Goal: Task Accomplishment & Management: Complete application form

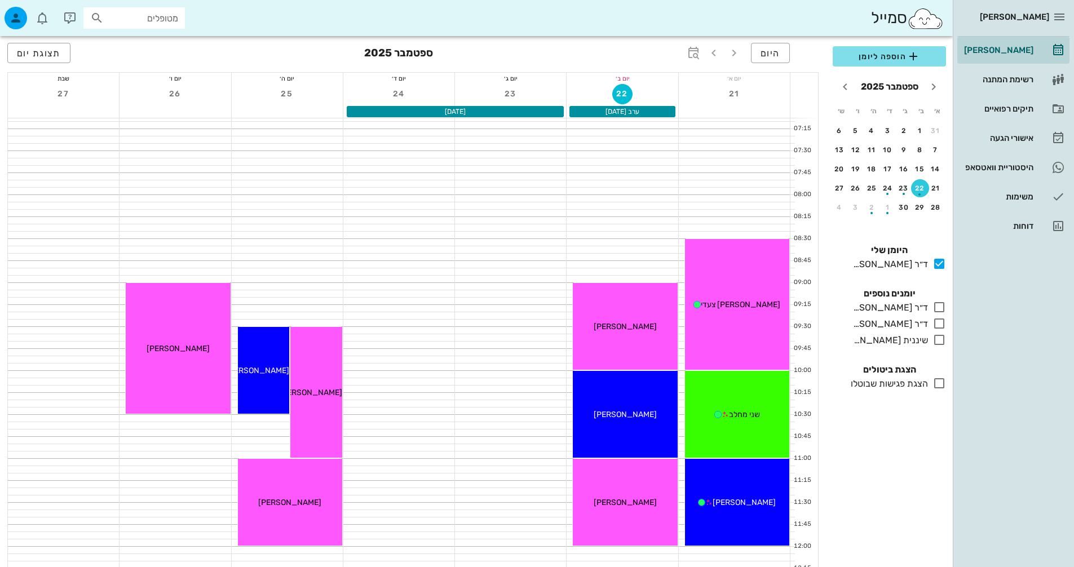
click at [122, 21] on input "מטופלים" at bounding box center [142, 18] width 72 height 15
type input "מקא"
click at [148, 35] on div "לארה מקאלדה 323971895" at bounding box center [141, 45] width 119 height 23
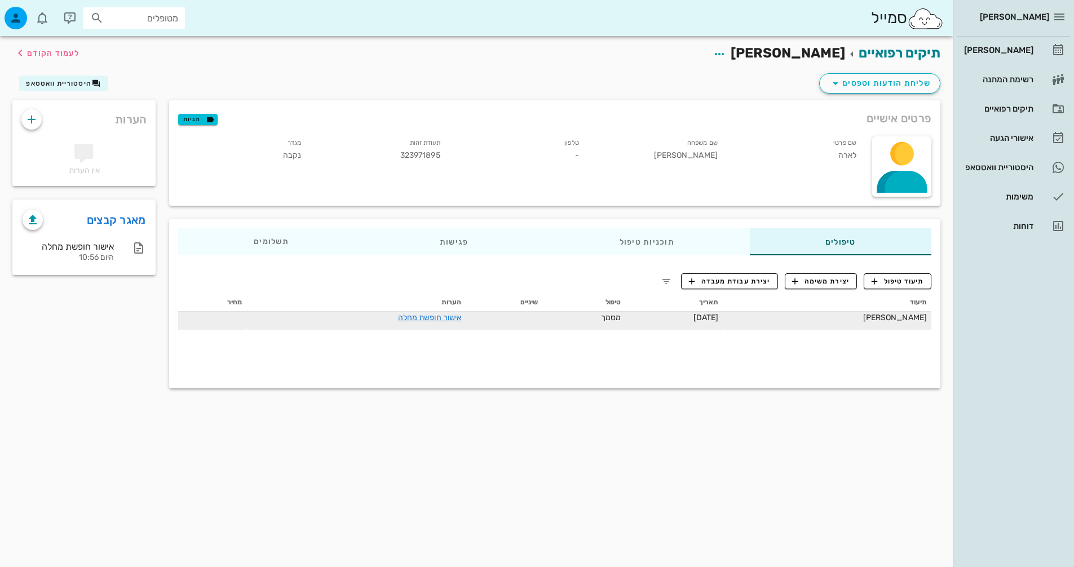
click at [453, 312] on div "אישור חופשת מחלה" at bounding box center [356, 318] width 210 height 12
click at [441, 317] on link "אישור חופשת מחלה" at bounding box center [430, 318] width 64 height 10
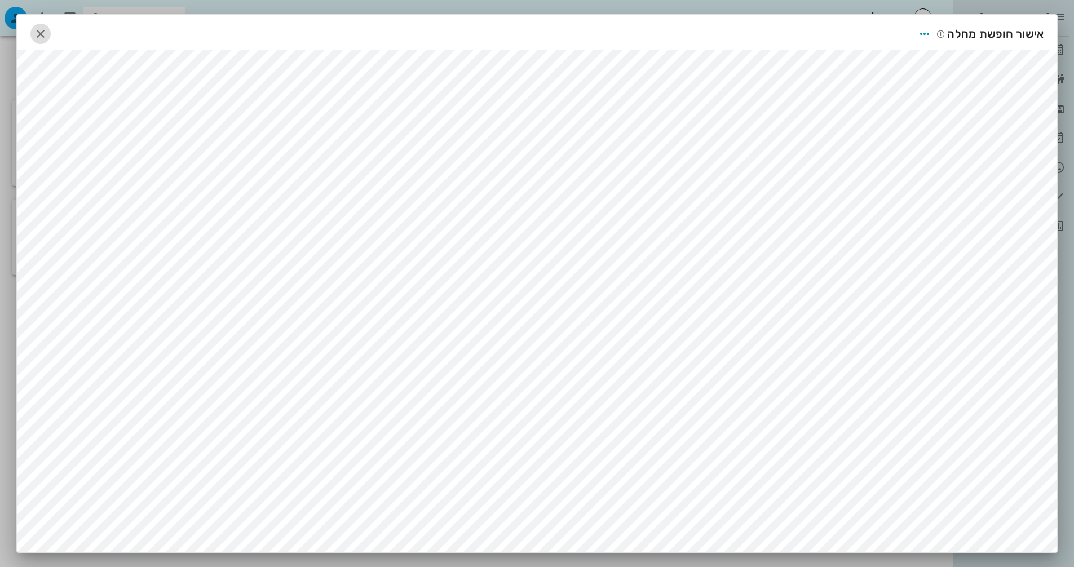
click at [47, 30] on icon "button" at bounding box center [41, 34] width 14 height 14
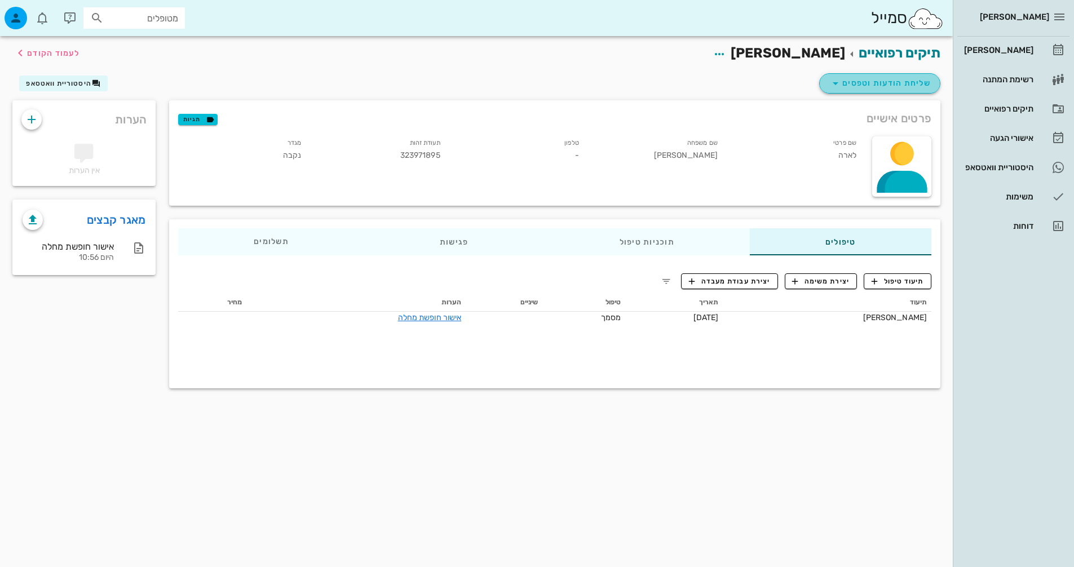
click at [864, 77] on span "שליחת הודעות וטפסים" at bounding box center [880, 84] width 102 height 14
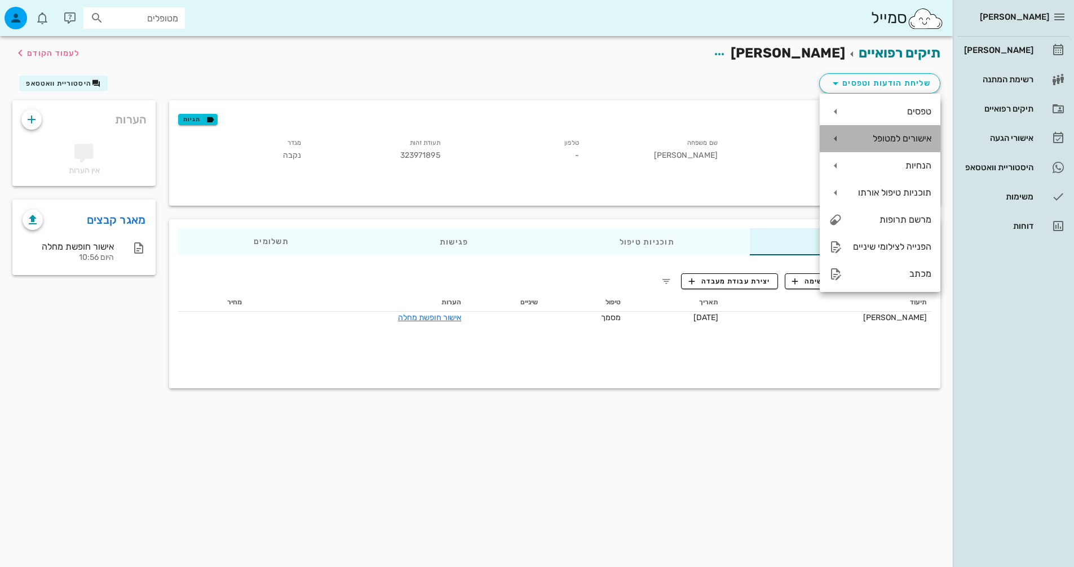
click at [892, 138] on div "אישורים למטופל" at bounding box center [891, 138] width 80 height 11
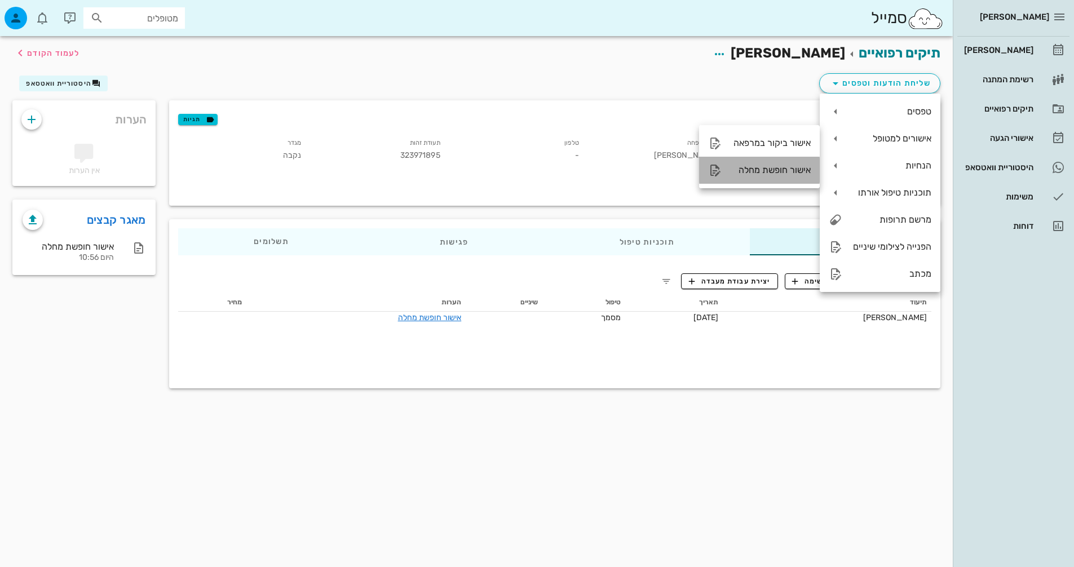
click at [799, 167] on div "אישור חופשת מחלה" at bounding box center [771, 170] width 80 height 11
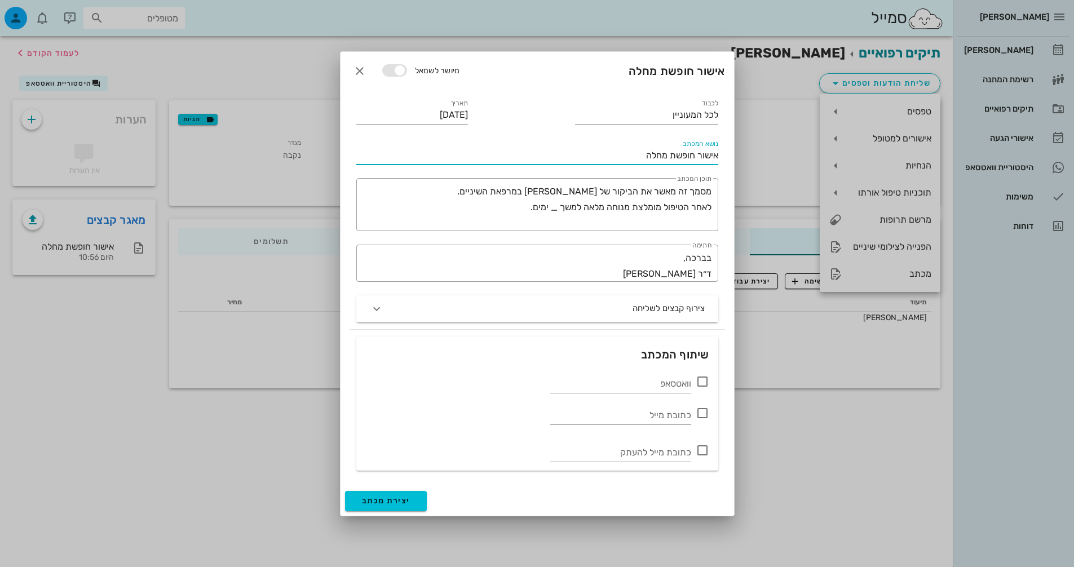
click at [638, 152] on input "אישור חופשת מחלה" at bounding box center [537, 156] width 362 height 18
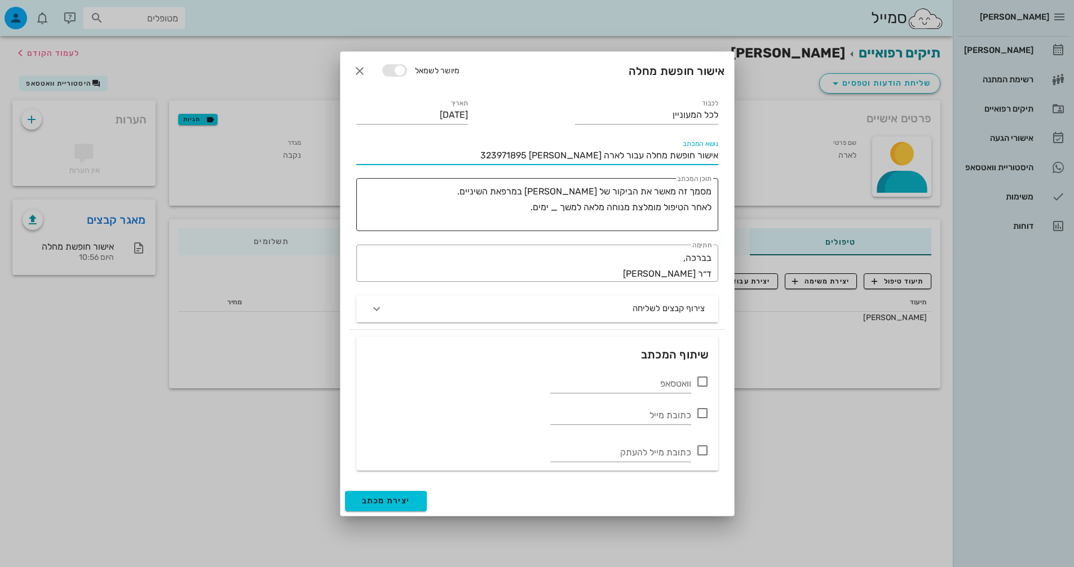
type input "אישור חופשת מחלה עבור לארה מקאלדה 323971895"
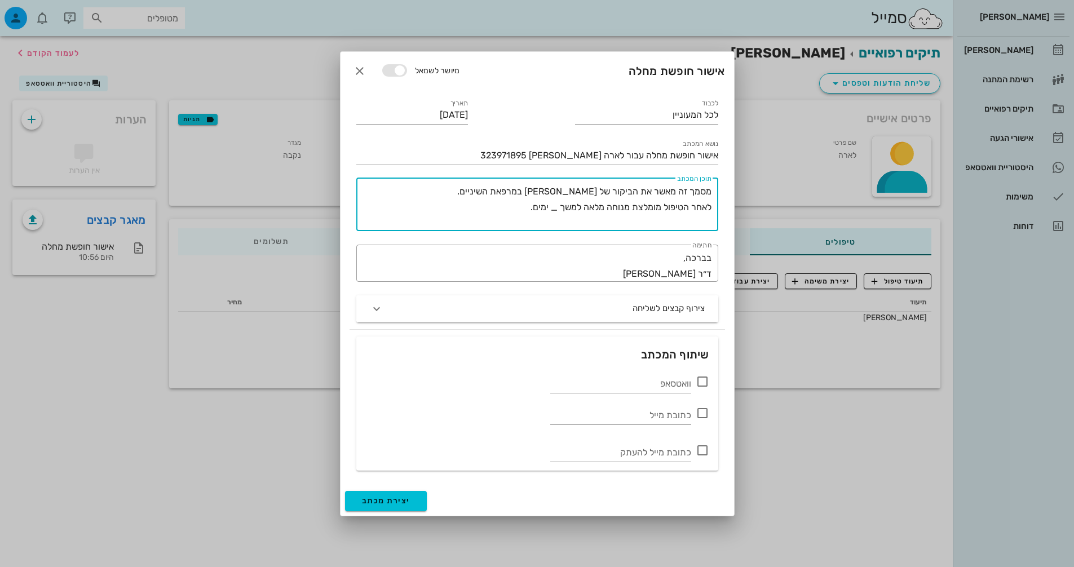
drag, startPoint x: 711, startPoint y: 191, endPoint x: 475, endPoint y: 224, distance: 237.9
click at [475, 224] on textarea "מסמך זה מאשר את הביקור של לארה מקאלדה במרפאת השיניים. לאחר הטיפול מומלצת מנוחה …" at bounding box center [535, 207] width 353 height 47
click at [584, 193] on textarea "המטופלת הנ"ל עברה טיפול כירורגי, זר" at bounding box center [535, 207] width 353 height 47
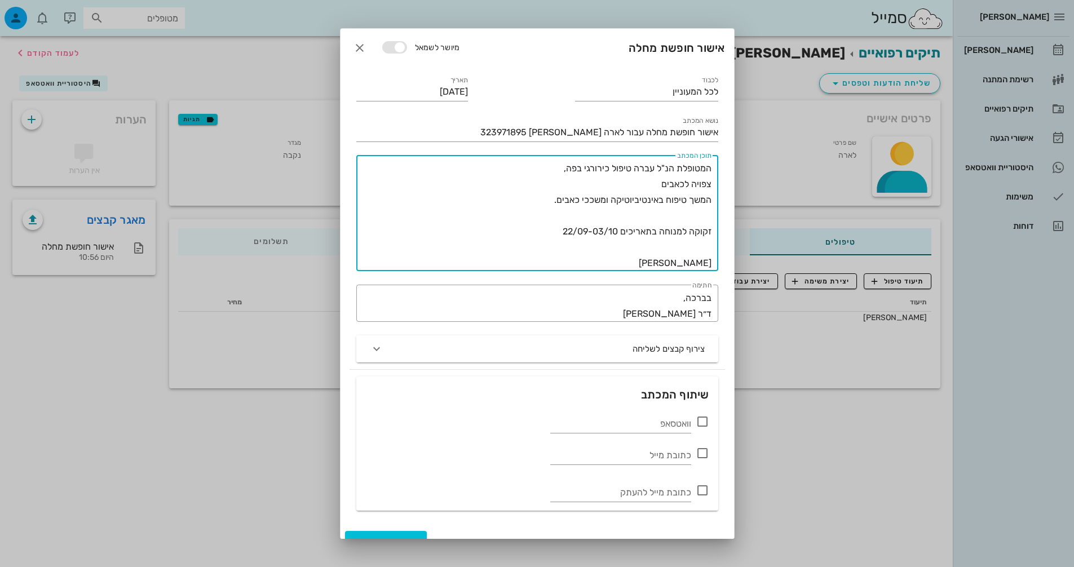
drag, startPoint x: 695, startPoint y: 259, endPoint x: 725, endPoint y: 264, distance: 30.9
click at [725, 264] on div "לכבוד לכל המעוניין תאריך 22-09-2025 נושא המכתב אישור חופשת מחלה עבור לארה מקאלד…" at bounding box center [538, 296] width 394 height 459
click at [652, 183] on textarea "המטופלת הנ"ל עברה טיפול כירורגי בפה, צפויה לכאבים המשך טיפוח באינטיביוטיקה ומשכ…" at bounding box center [535, 216] width 353 height 111
click at [665, 198] on textarea "המטופלת הנ"ל עברה טיפול כירורגי בפה, צפויה לכאבים . המשך טיפוח באינטיביוטיקה ומ…" at bounding box center [535, 216] width 353 height 111
click at [652, 202] on textarea "המטופלת הנ"ל עברה טיפול כירורגי בפה, צפויה לכאבים . המשך טיפול באינטיביוטיקה ומ…" at bounding box center [535, 216] width 353 height 111
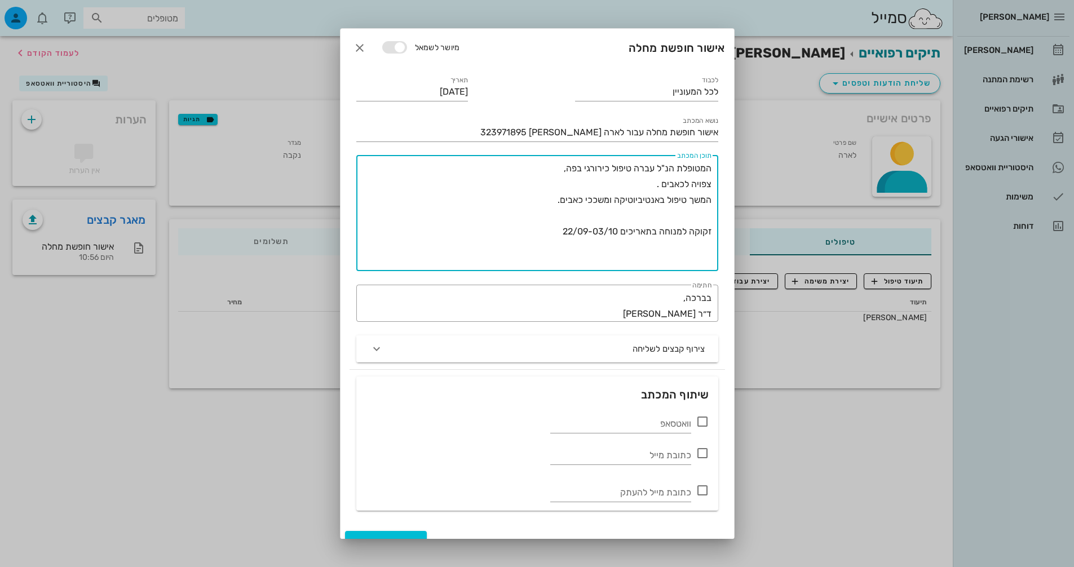
scroll to position [17, 0]
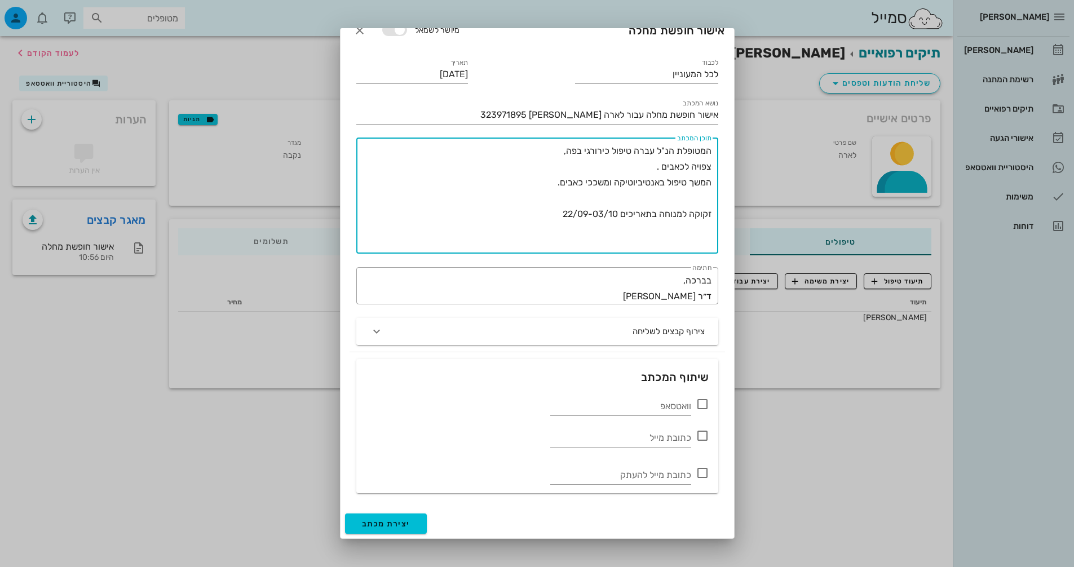
type textarea "המטופלת הנ"ל עברה טיפול כירורגי בפה, צפויה לכאבים . המשך טיפול באנטיביוטיקה ומש…"
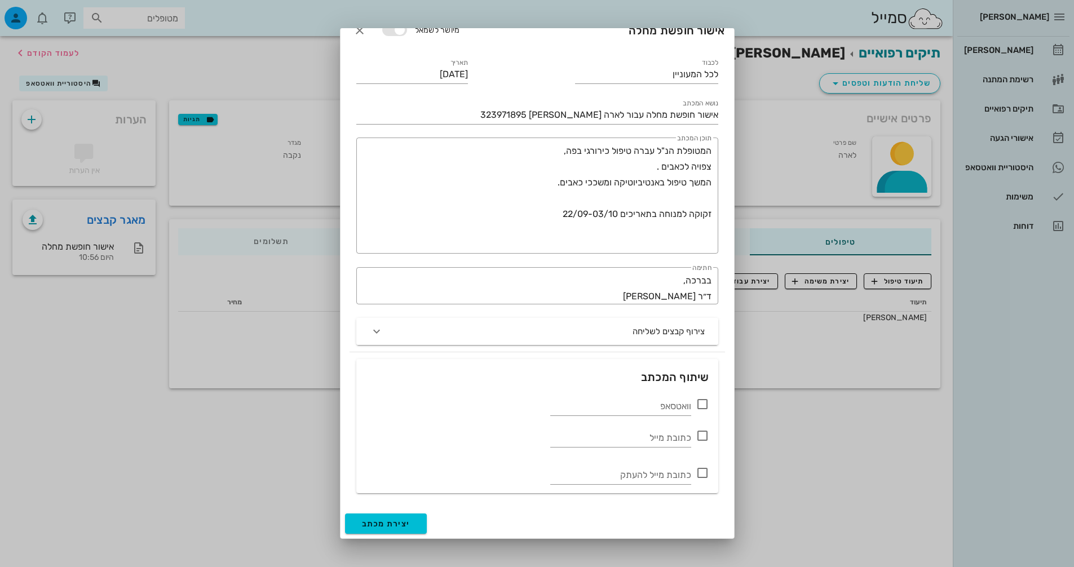
click at [702, 405] on icon at bounding box center [703, 404] width 14 height 14
click at [700, 401] on icon at bounding box center [703, 404] width 14 height 14
click at [697, 403] on icon at bounding box center [703, 404] width 14 height 14
click at [400, 523] on span "יצירת מכתב" at bounding box center [386, 524] width 48 height 10
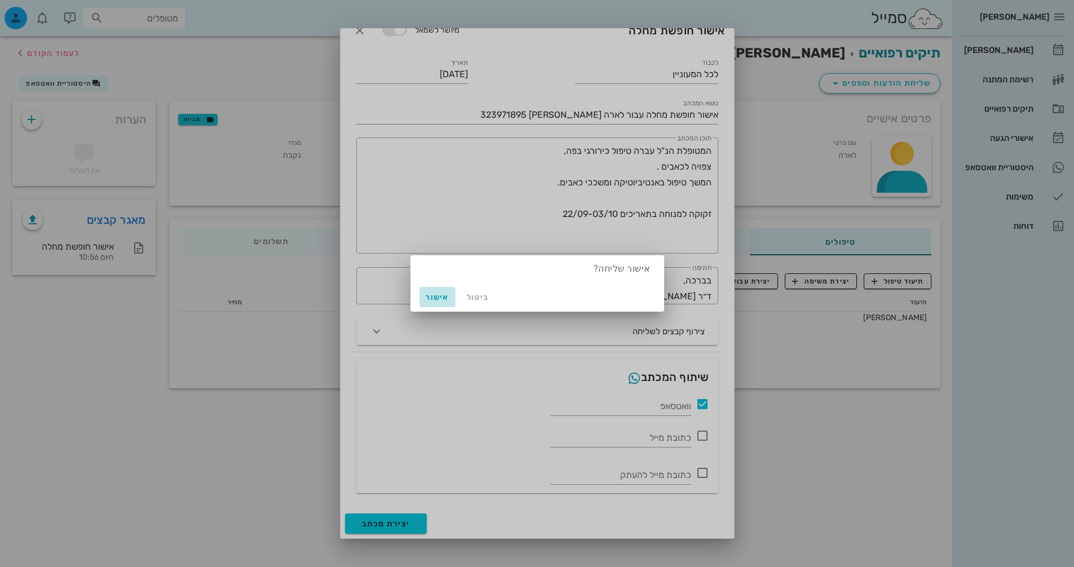
click at [429, 295] on span "אישור" at bounding box center [437, 298] width 27 height 10
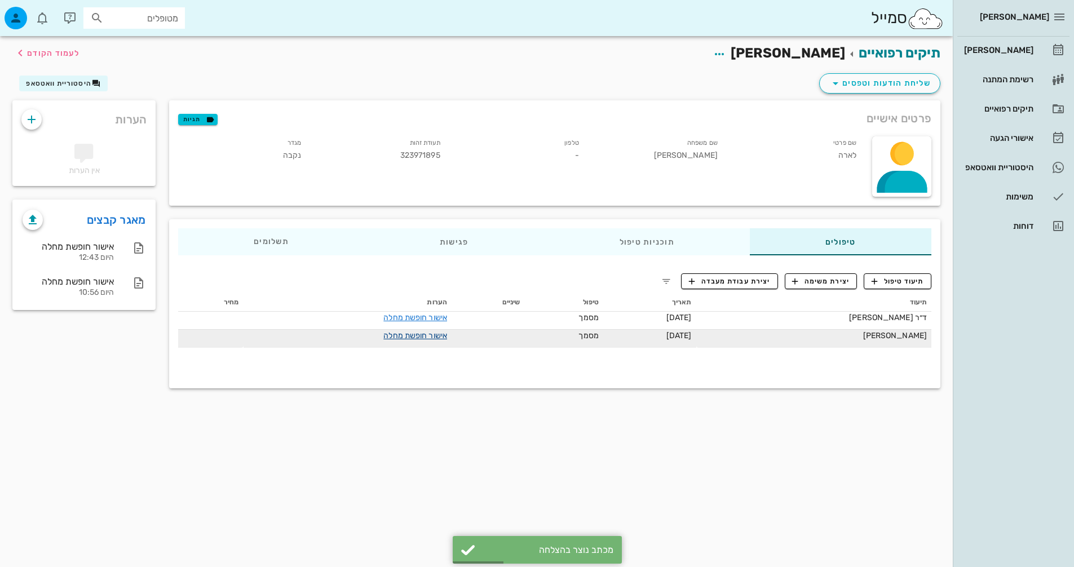
click at [409, 337] on link "אישור חופשת מחלה" at bounding box center [415, 336] width 64 height 10
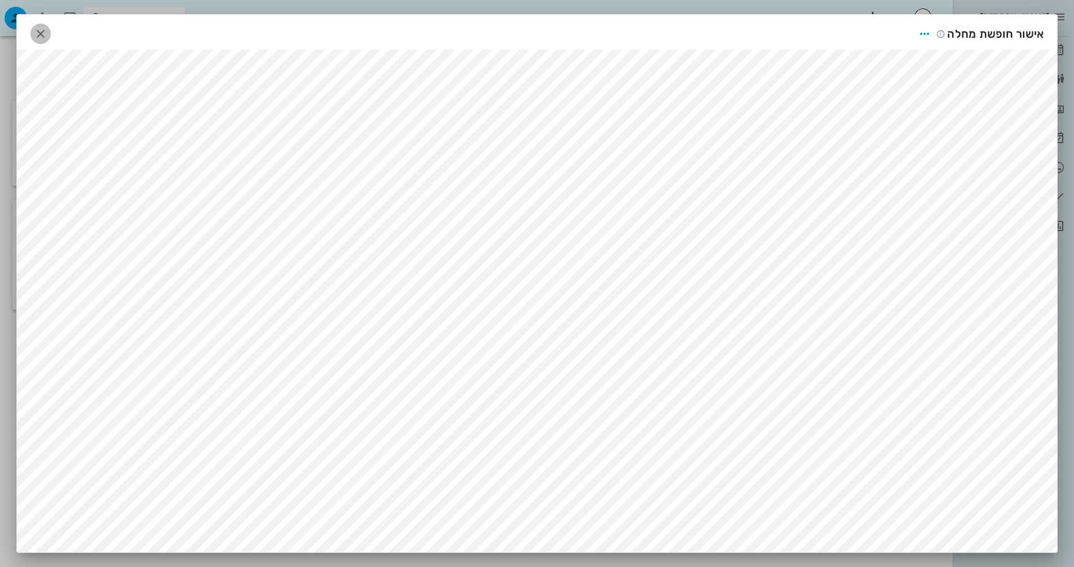
click at [47, 30] on icon "button" at bounding box center [41, 34] width 14 height 14
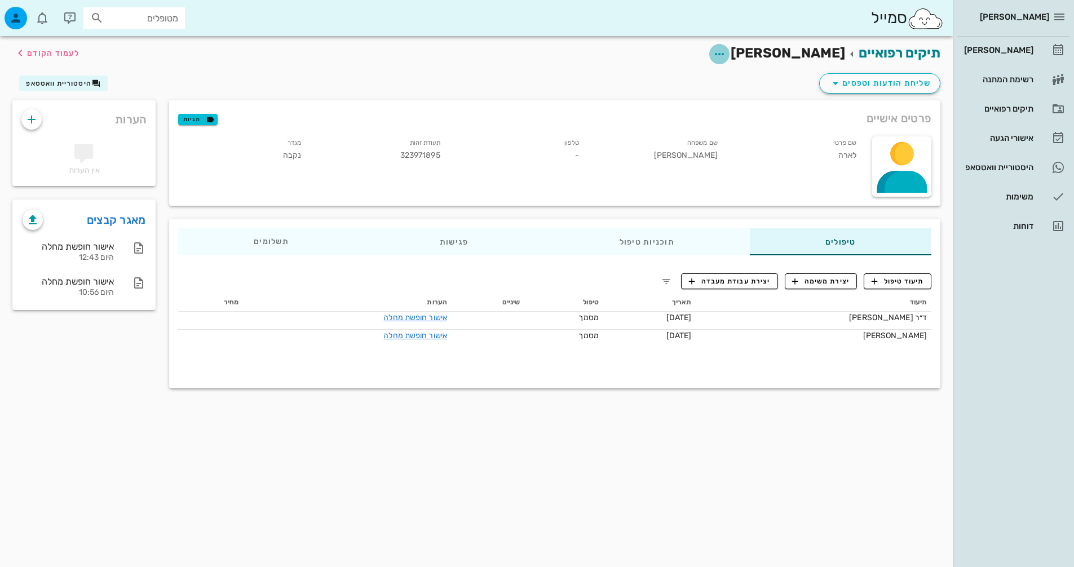
click at [726, 54] on icon "button" at bounding box center [720, 54] width 14 height 14
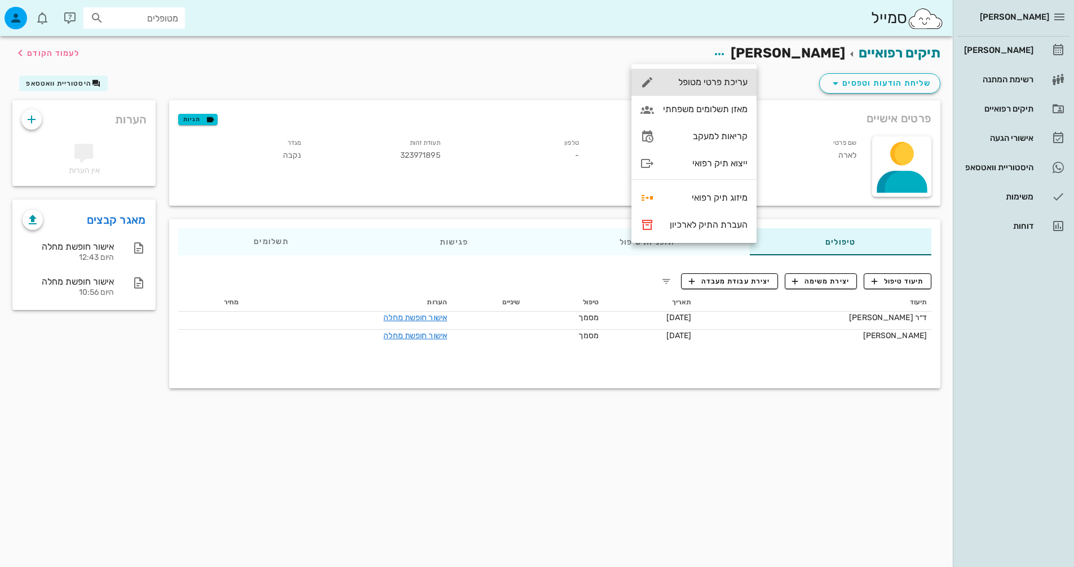
click at [727, 83] on div "עריכת פרטי מטופל" at bounding box center [705, 82] width 85 height 11
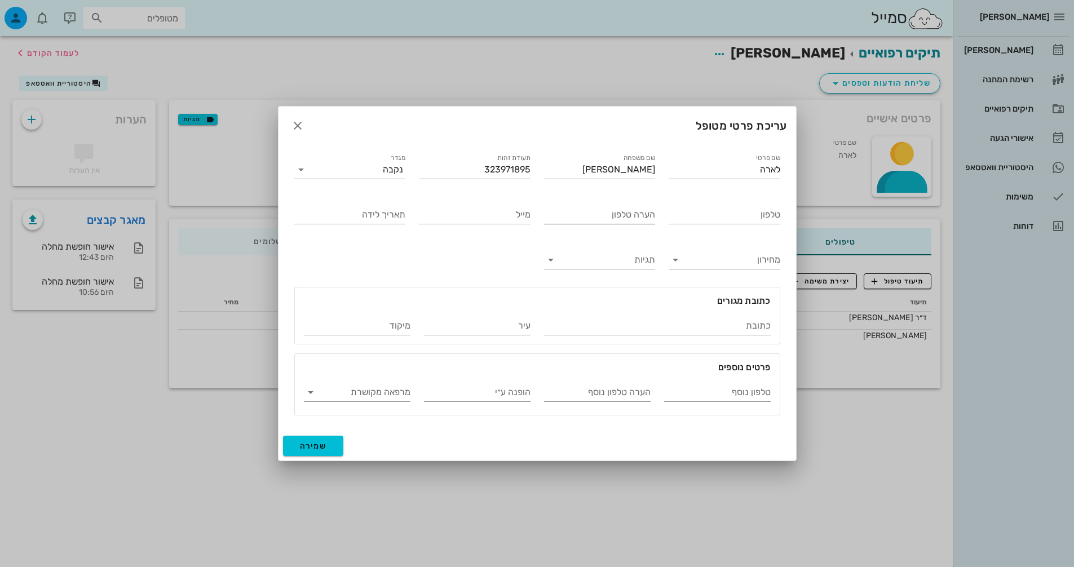
click at [586, 213] on input "הערה טלפון" at bounding box center [600, 215] width 112 height 18
click at [692, 216] on input "טלפון" at bounding box center [725, 215] width 112 height 18
type input "050-4450042"
click at [300, 444] on span "שמירה" at bounding box center [313, 446] width 27 height 10
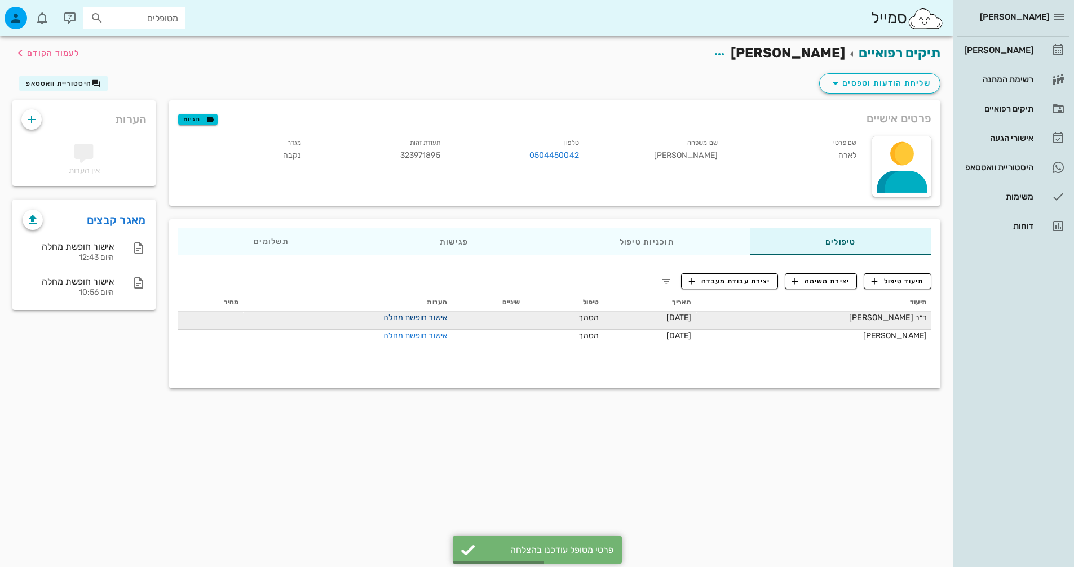
click at [406, 316] on link "אישור חופשת מחלה" at bounding box center [415, 318] width 64 height 10
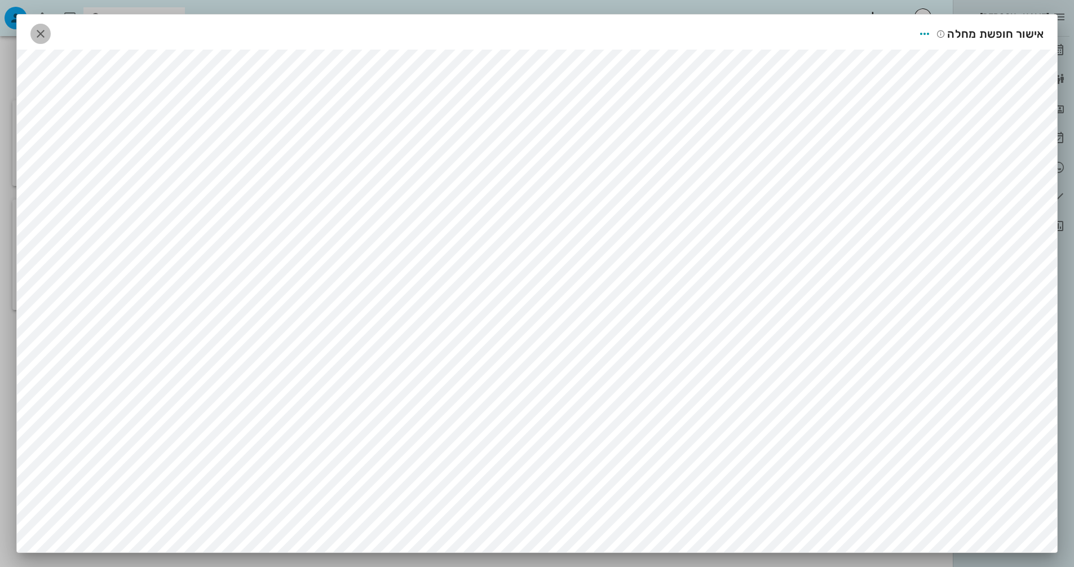
click at [47, 31] on icon "button" at bounding box center [41, 34] width 14 height 14
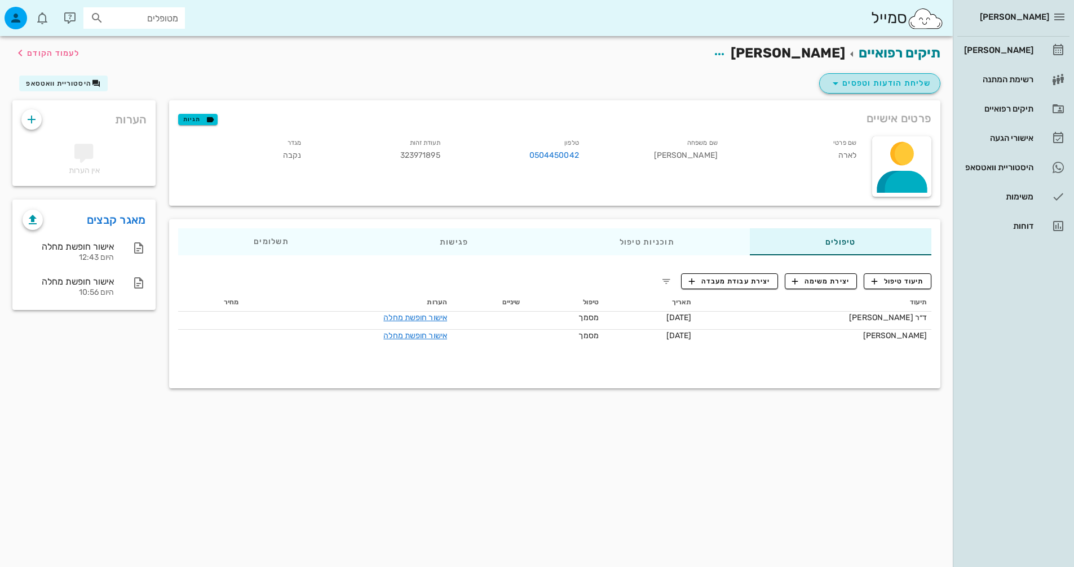
click at [866, 82] on span "שליחת הודעות וטפסים" at bounding box center [880, 84] width 102 height 14
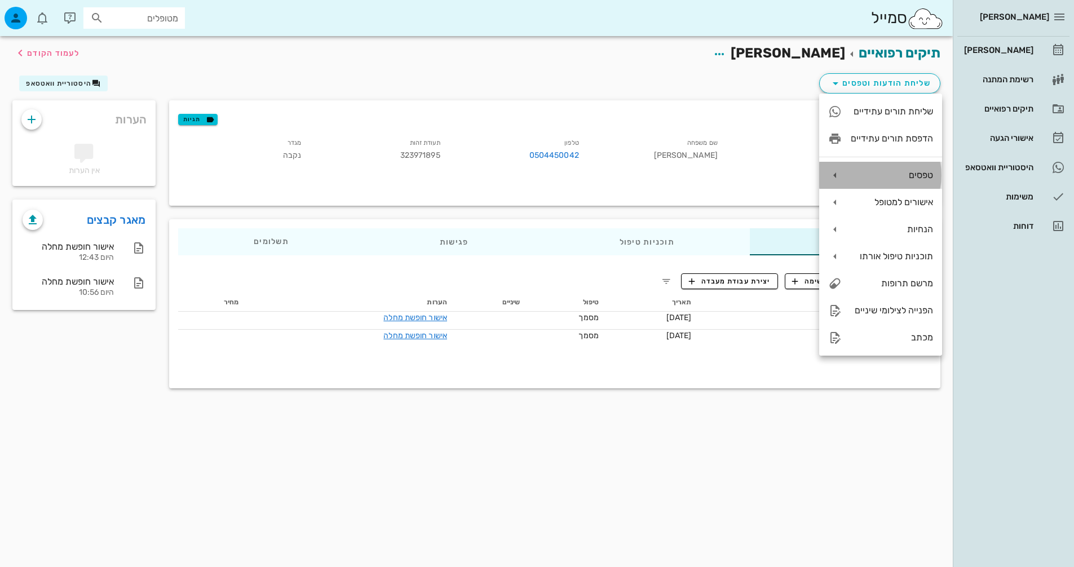
click at [900, 173] on div "טפסים" at bounding box center [892, 175] width 82 height 11
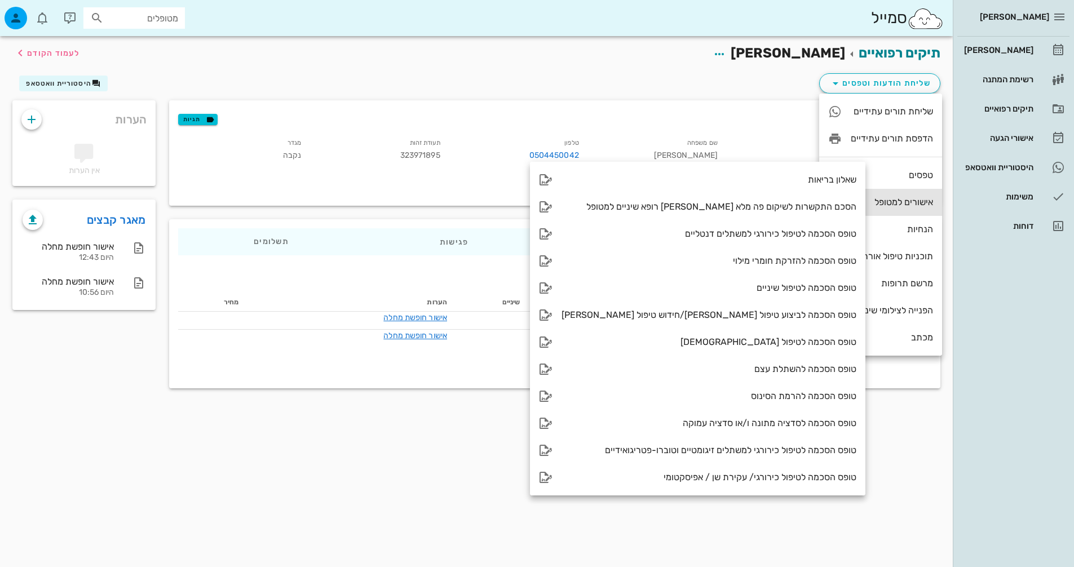
click at [871, 198] on div "אישורים למטופל" at bounding box center [892, 202] width 82 height 11
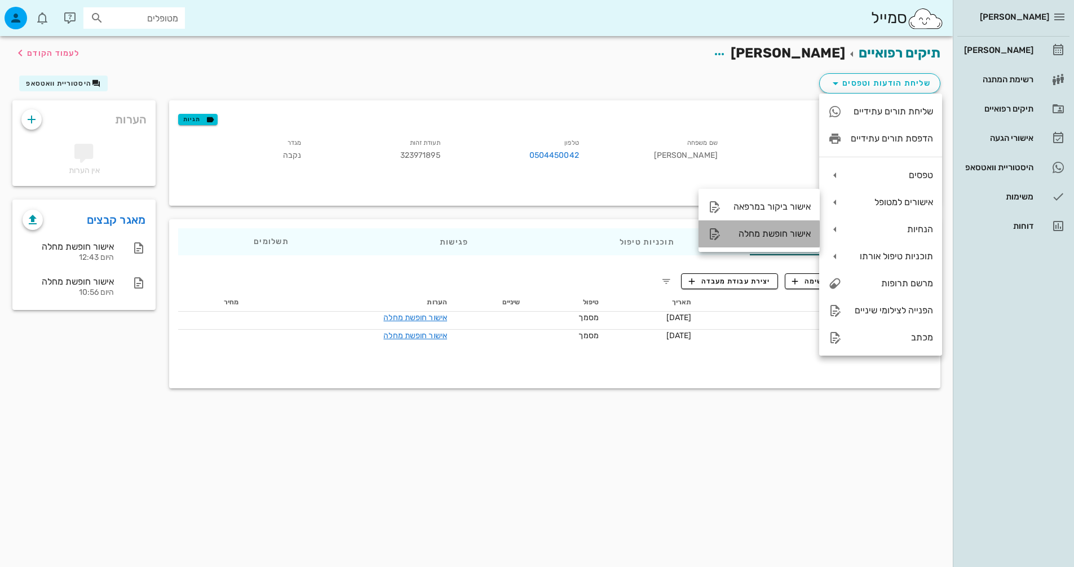
click at [777, 231] on div "אישור חופשת מחלה" at bounding box center [770, 233] width 81 height 11
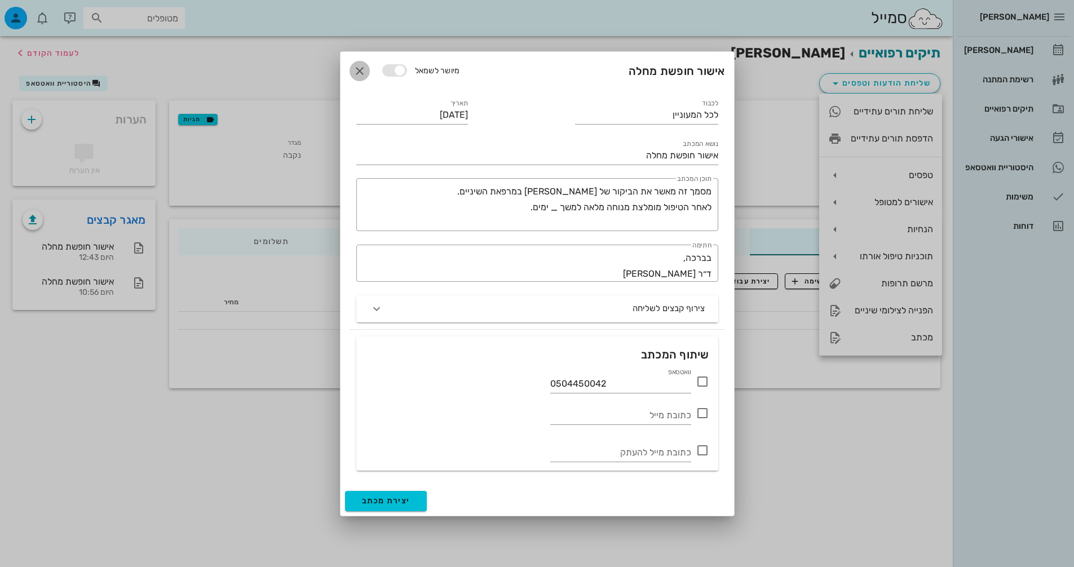
click at [360, 73] on icon "button" at bounding box center [360, 71] width 14 height 14
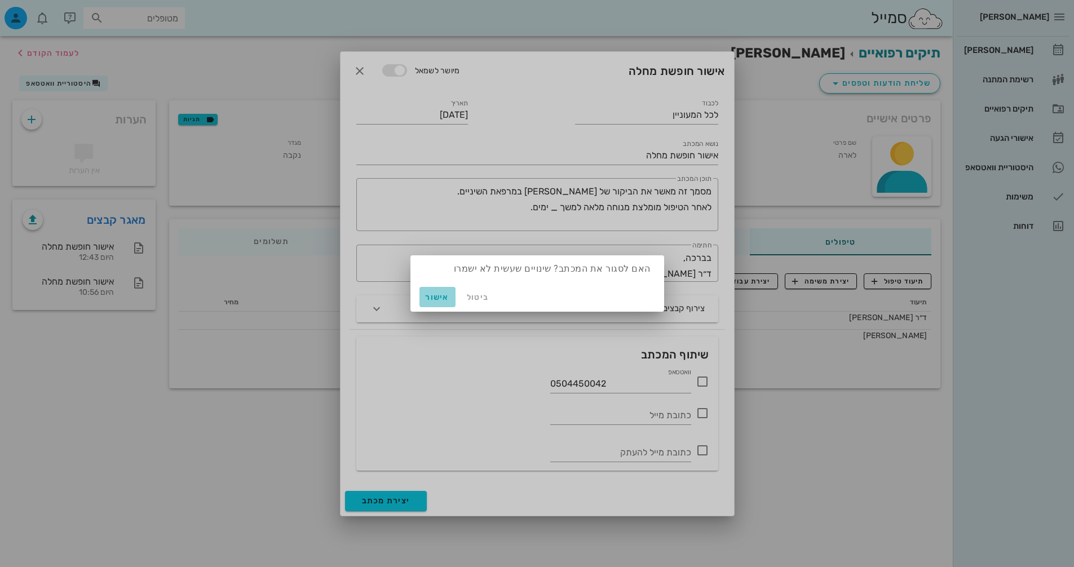
click at [436, 298] on span "אישור" at bounding box center [437, 298] width 27 height 10
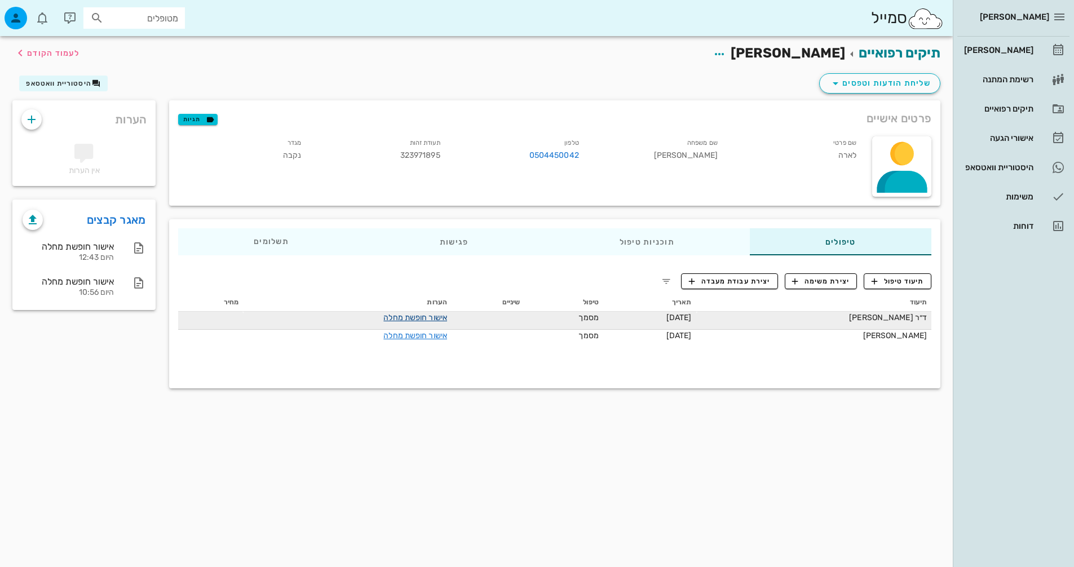
click at [439, 317] on link "אישור חופשת מחלה" at bounding box center [415, 318] width 64 height 10
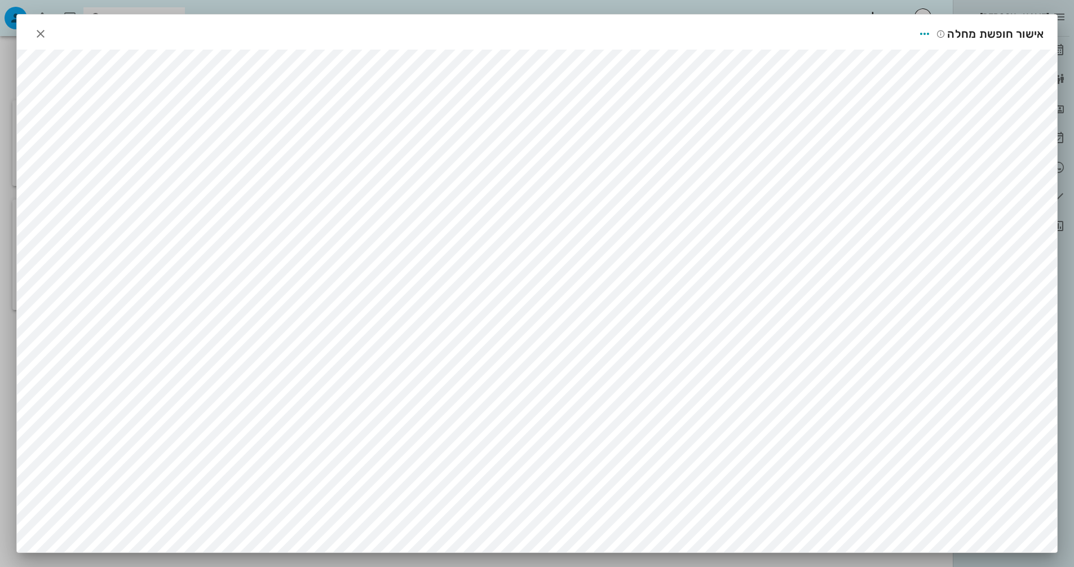
scroll to position [0, 0]
click at [928, 31] on icon "button" at bounding box center [925, 34] width 14 height 14
click at [920, 81] on div "שיתוף" at bounding box center [905, 89] width 72 height 27
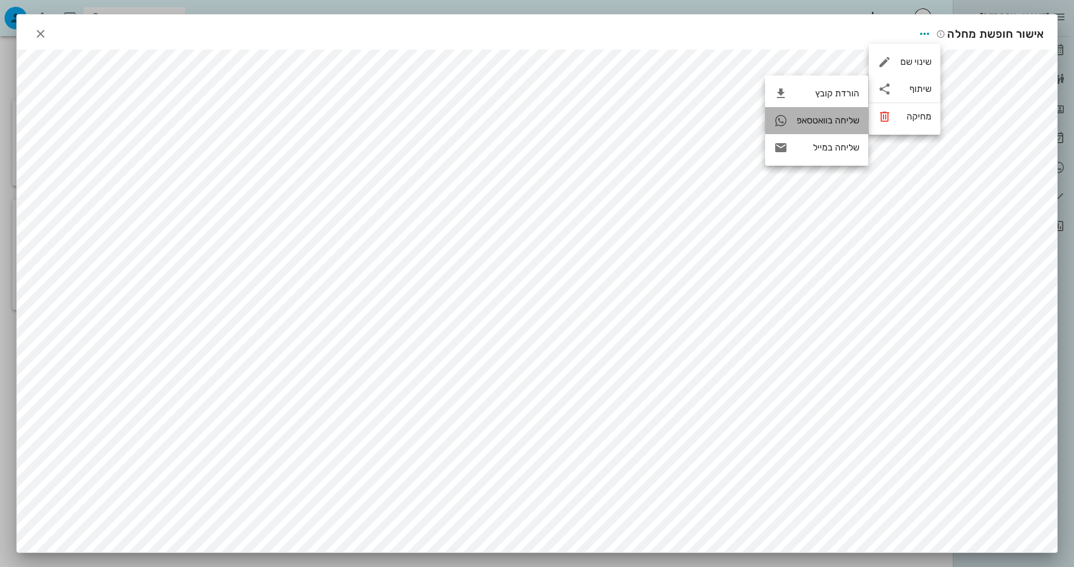
click at [847, 122] on div "שליחה בוואטסאפ" at bounding box center [828, 120] width 63 height 11
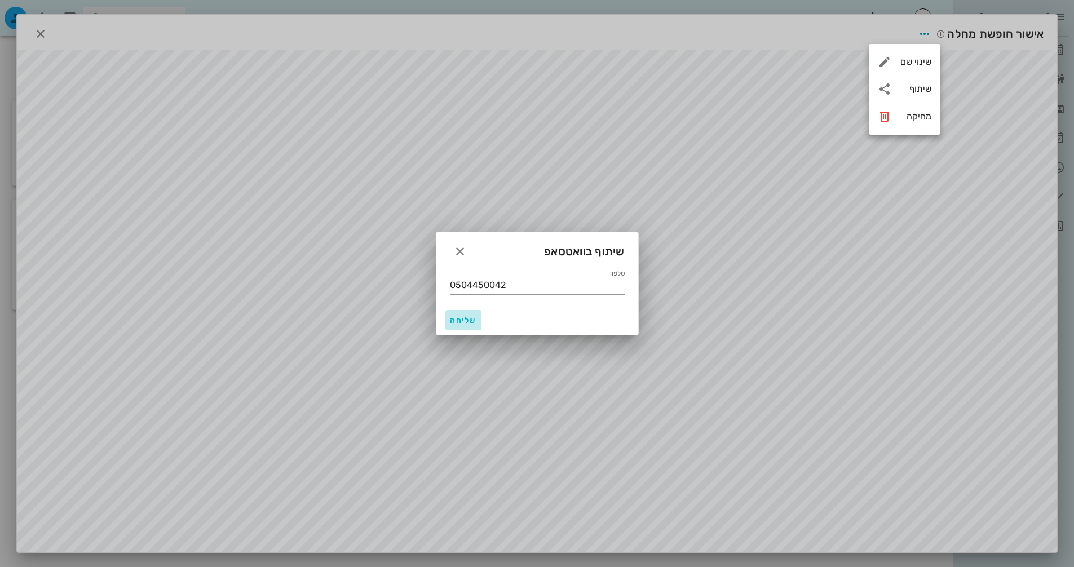
click at [469, 312] on button "שליחה" at bounding box center [463, 320] width 36 height 20
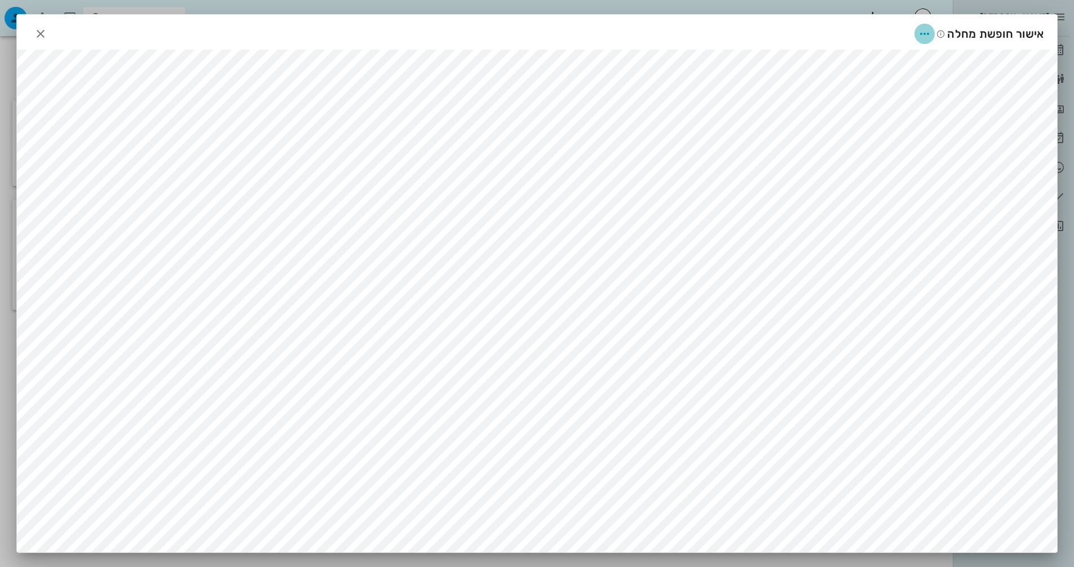
click at [931, 40] on icon "button" at bounding box center [925, 34] width 14 height 14
click at [914, 89] on div "שיתוף" at bounding box center [915, 88] width 31 height 11
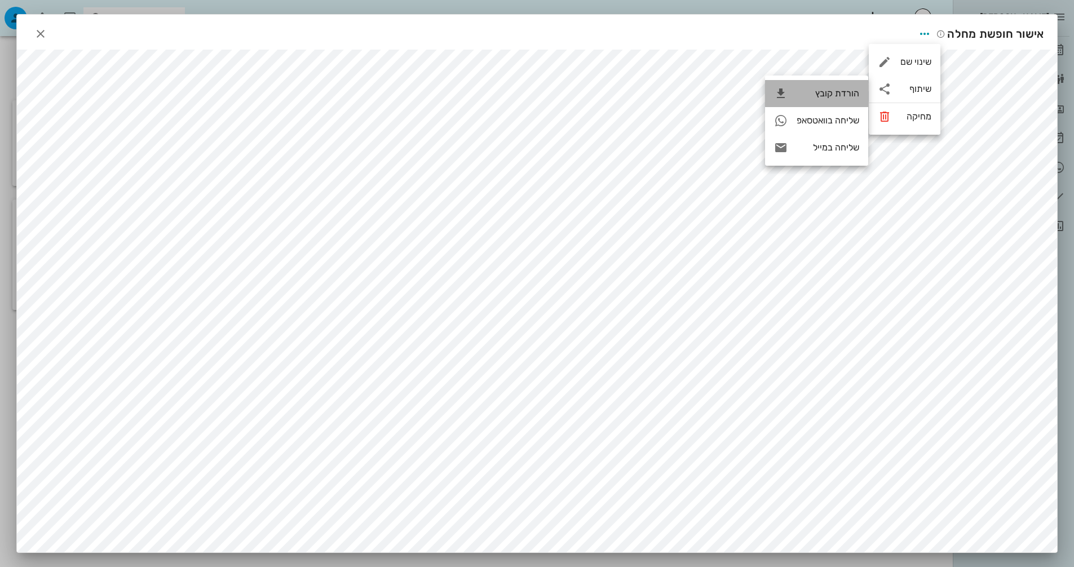
click at [840, 85] on div "הורדת קובץ" at bounding box center [816, 93] width 103 height 27
